Goal: Task Accomplishment & Management: Use online tool/utility

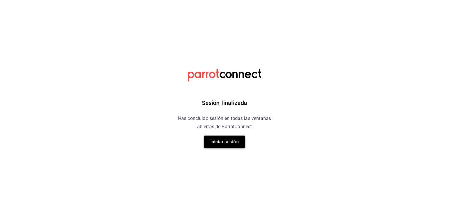
click at [230, 140] on button "Iniciar sesión" at bounding box center [224, 141] width 41 height 12
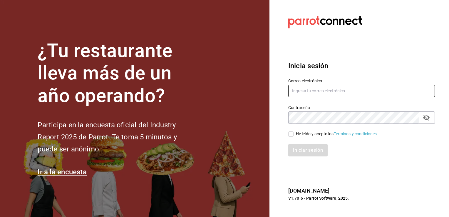
type input "cgl5644186393@gmail.com"
click at [291, 135] on input "He leído y acepto los Términos y condiciones." at bounding box center [290, 133] width 5 height 5
checkbox input "true"
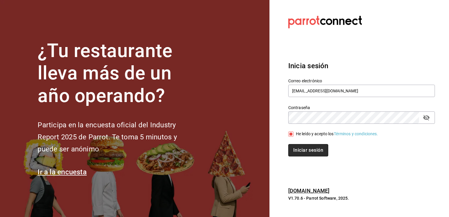
click at [308, 153] on button "Iniciar sesión" at bounding box center [308, 150] width 40 height 12
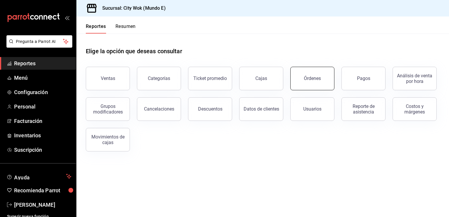
click at [310, 77] on div "Órdenes" at bounding box center [312, 79] width 17 height 6
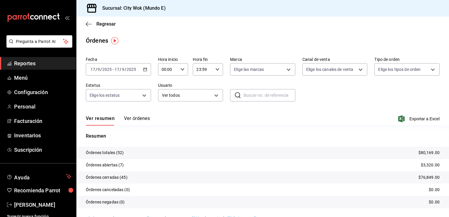
click at [332, 29] on div "Regresar" at bounding box center [262, 23] width 373 height 15
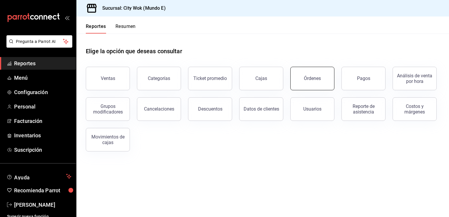
click at [313, 76] on div "Órdenes" at bounding box center [312, 79] width 17 height 6
